Goal: Entertainment & Leisure: Browse casually

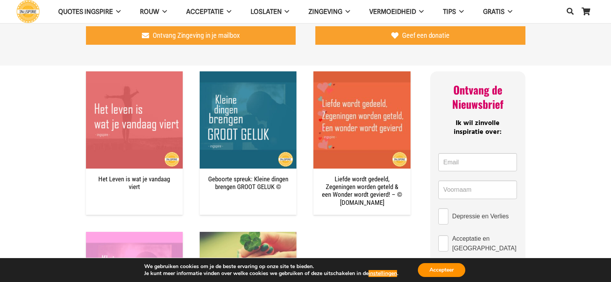
scroll to position [270, 0]
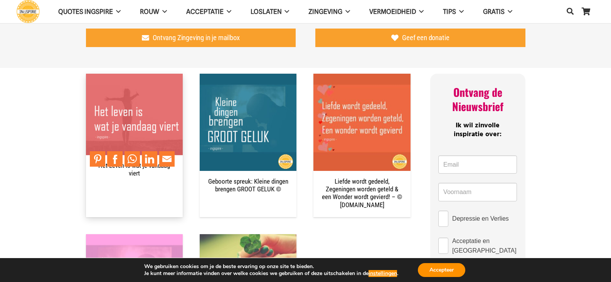
click at [145, 132] on img "Het Leven is wat je vandaag viert" at bounding box center [134, 122] width 97 height 97
